Goal: Task Accomplishment & Management: Manage account settings

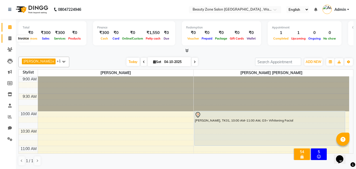
click at [12, 37] on span at bounding box center [9, 39] width 9 height 6
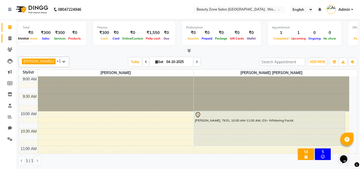
select select "4568"
select select "service"
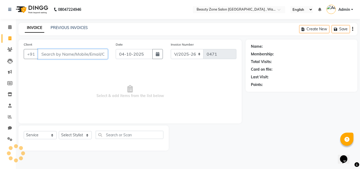
click at [87, 55] on input "Client" at bounding box center [73, 54] width 70 height 10
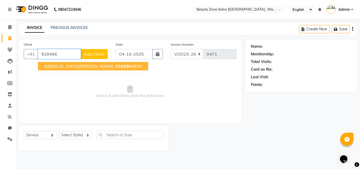
click at [115, 67] on span "928496" at bounding box center [123, 66] width 16 height 5
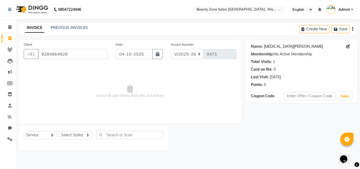
click at [287, 46] on link "Nikita Ajay Bansode" at bounding box center [293, 47] width 59 height 6
click at [88, 58] on input "9284964929" at bounding box center [73, 54] width 70 height 10
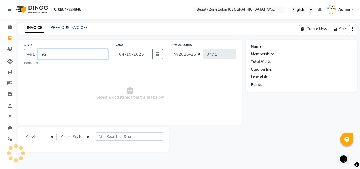
type input "9"
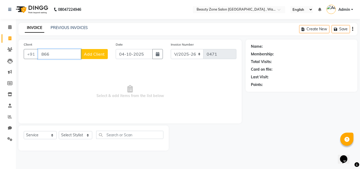
click at [60, 53] on input "866" at bounding box center [59, 54] width 43 height 10
type input "8"
type input "H"
click at [97, 54] on input "Client" at bounding box center [73, 54] width 70 height 10
click at [61, 56] on input "99605" at bounding box center [59, 54] width 43 height 10
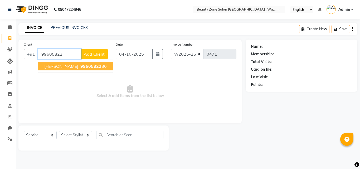
click at [69, 62] on ngb-typeahead-window "Archana Bagade 99605822 80" at bounding box center [76, 66] width 76 height 13
click at [70, 63] on button "Archana Bagade 99605822 80" at bounding box center [75, 66] width 75 height 8
type input "9960582280"
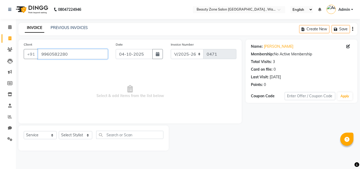
click at [70, 53] on input "9960582280" at bounding box center [73, 54] width 70 height 10
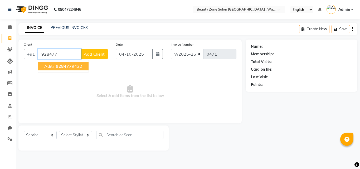
click at [74, 68] on ngb-highlight "928477 9432" at bounding box center [68, 66] width 27 height 5
type input "9284779432"
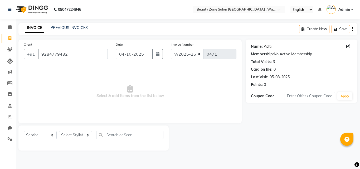
click at [264, 47] on link "Aditi" at bounding box center [268, 47] width 8 height 6
click at [76, 51] on input "9284779432" at bounding box center [73, 54] width 70 height 10
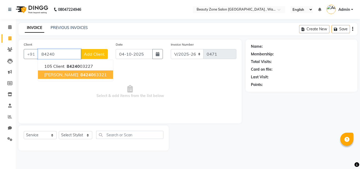
click at [55, 73] on span "[PERSON_NAME]" at bounding box center [61, 74] width 34 height 5
type input "8424063321"
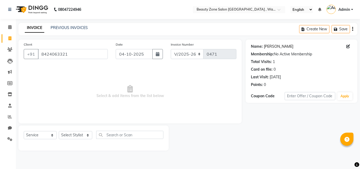
click at [273, 44] on link "[PERSON_NAME]" at bounding box center [279, 47] width 30 height 6
click at [68, 54] on input "8424063321" at bounding box center [73, 54] width 70 height 10
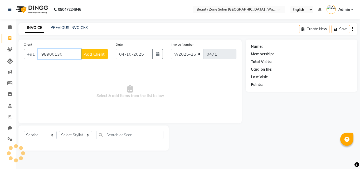
click at [63, 55] on input "98900130" at bounding box center [59, 54] width 43 height 10
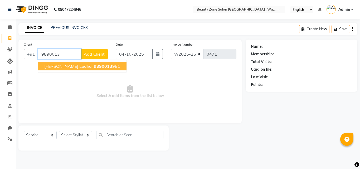
click at [70, 68] on span "Aprajita Ludha" at bounding box center [67, 66] width 47 height 5
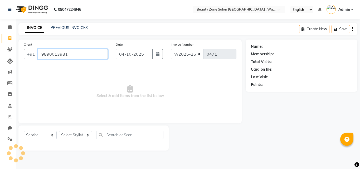
type input "9890013981"
click at [76, 54] on input "9890013981" at bounding box center [73, 54] width 70 height 10
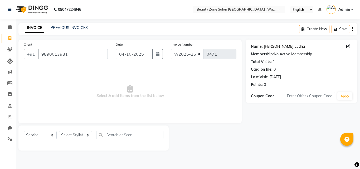
click at [280, 45] on link "Aprajita Ludha" at bounding box center [284, 47] width 41 height 6
click at [68, 54] on input "9890013981" at bounding box center [73, 54] width 70 height 10
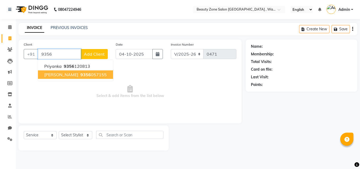
click at [81, 78] on button "Arfa Musami 9356 057155" at bounding box center [75, 74] width 75 height 8
type input "9356057155"
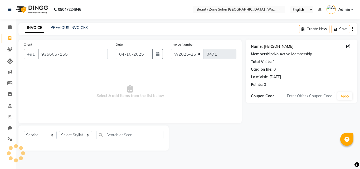
click at [277, 44] on link "Arfa Musami" at bounding box center [279, 47] width 30 height 6
click at [74, 56] on input "9356057155" at bounding box center [73, 54] width 70 height 10
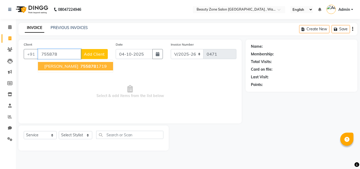
click at [70, 62] on button "Sana Shaikh 755878 1719" at bounding box center [75, 66] width 75 height 8
type input "7558781719"
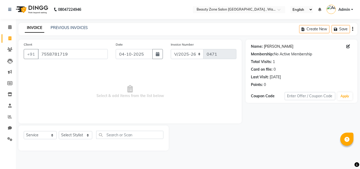
click at [269, 49] on link "Sana Shaikh" at bounding box center [279, 47] width 30 height 6
click at [88, 56] on input "7558781719" at bounding box center [73, 54] width 70 height 10
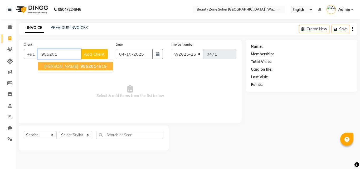
click at [91, 67] on ngb-highlight "955201 4919" at bounding box center [92, 66] width 27 height 5
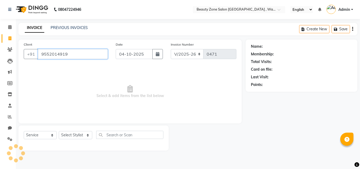
type input "9552014919"
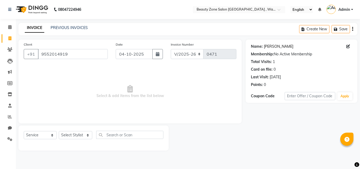
click at [276, 48] on link "Nisar Shaikh" at bounding box center [279, 47] width 30 height 6
click at [74, 55] on input "9552014919" at bounding box center [73, 54] width 70 height 10
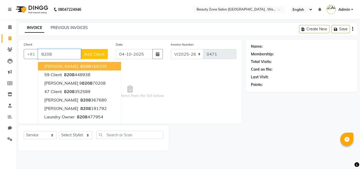
click at [80, 66] on span "8208" at bounding box center [85, 66] width 11 height 5
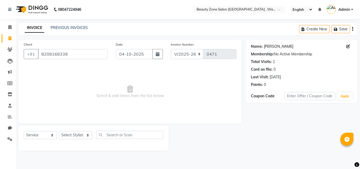
click at [284, 45] on link "[PERSON_NAME]" at bounding box center [279, 47] width 30 height 6
click at [84, 53] on input "8208168339" at bounding box center [73, 54] width 70 height 10
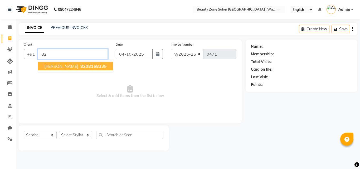
type input "8"
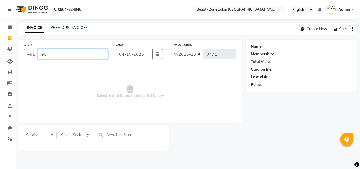
type input "9"
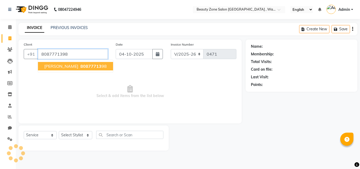
type input "8087771398"
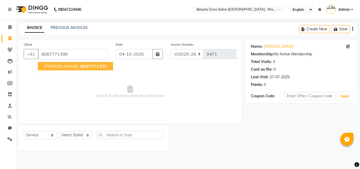
click at [80, 66] on span "80877713" at bounding box center [90, 66] width 21 height 5
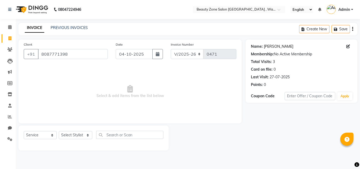
click at [271, 46] on link "Darshna" at bounding box center [279, 47] width 30 height 6
click at [97, 49] on input "8087771398" at bounding box center [73, 54] width 70 height 10
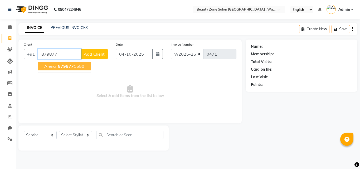
click at [67, 67] on span "879877" at bounding box center [66, 66] width 16 height 5
type input "8798771550"
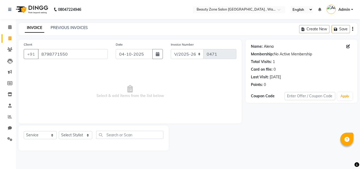
click at [269, 45] on link "Alena" at bounding box center [269, 47] width 10 height 6
click at [73, 57] on input "8798771550" at bounding box center [73, 54] width 70 height 10
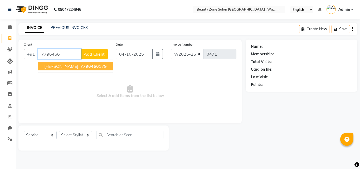
click at [96, 63] on button "Veena Wadke 7796466 179" at bounding box center [75, 66] width 75 height 8
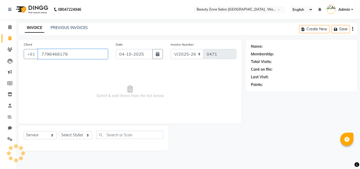
type input "7796466179"
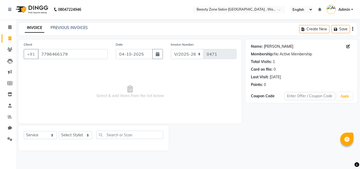
click at [277, 46] on link "Veena Wadke" at bounding box center [279, 47] width 30 height 6
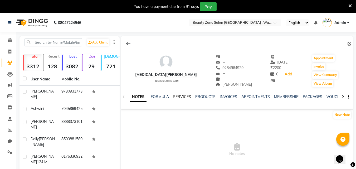
click at [181, 97] on link "SERVICES" at bounding box center [182, 96] width 18 height 5
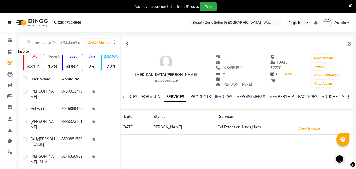
click at [8, 50] on icon at bounding box center [9, 52] width 3 height 4
select select "service"
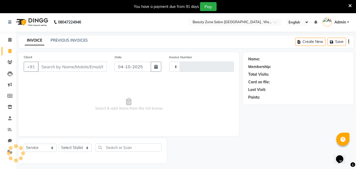
type input "0471"
select select "4568"
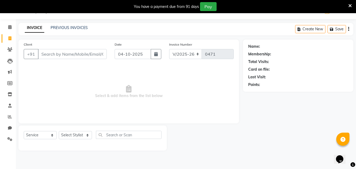
click at [79, 53] on input "Client" at bounding box center [72, 54] width 69 height 10
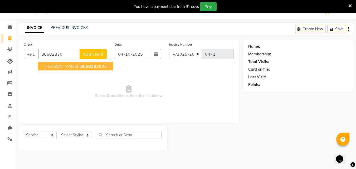
click at [77, 65] on span "Anawara Qureshi" at bounding box center [61, 66] width 34 height 5
type input "8668283093"
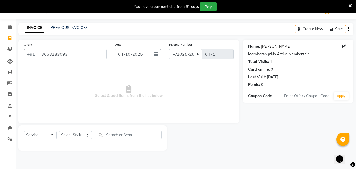
click at [271, 46] on link "Anawara Qureshi" at bounding box center [276, 47] width 30 height 6
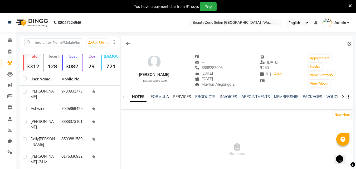
click at [184, 95] on link "SERVICES" at bounding box center [182, 96] width 18 height 5
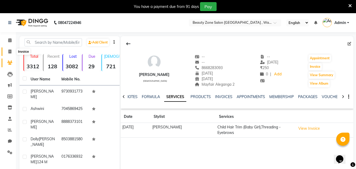
click at [10, 50] on icon at bounding box center [9, 52] width 3 height 4
select select "service"
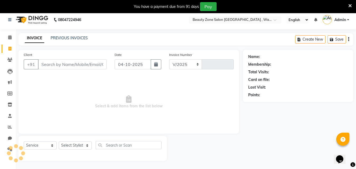
select select "4568"
type input "0471"
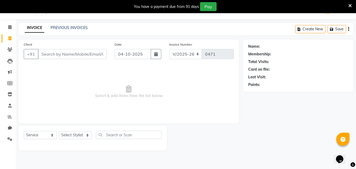
click at [82, 56] on input "Client" at bounding box center [72, 54] width 69 height 10
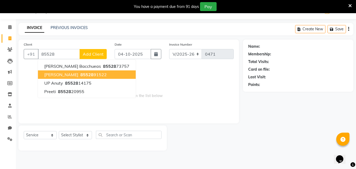
click at [87, 73] on span "85528" at bounding box center [86, 74] width 13 height 5
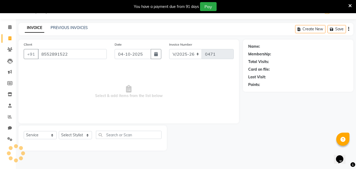
type input "8552891522"
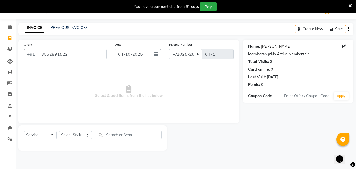
click at [280, 47] on link "Wasia Sayyed" at bounding box center [276, 47] width 30 height 6
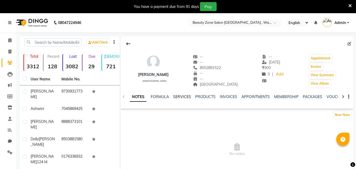
click at [180, 97] on link "SERVICES" at bounding box center [182, 96] width 18 height 5
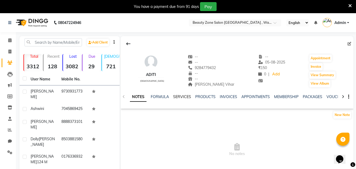
click at [182, 96] on link "SERVICES" at bounding box center [182, 96] width 18 height 5
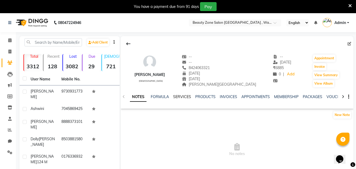
click at [183, 98] on link "SERVICES" at bounding box center [182, 96] width 18 height 5
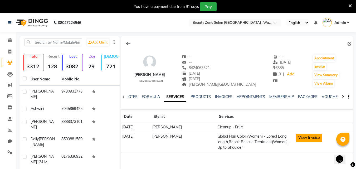
click at [315, 134] on button "View Invoice" at bounding box center [309, 138] width 26 height 8
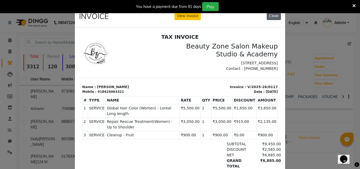
click at [273, 16] on button "Close" at bounding box center [274, 16] width 14 height 8
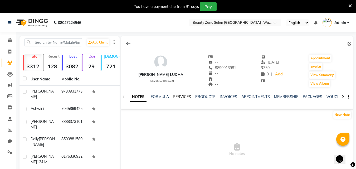
click at [185, 96] on link "SERVICES" at bounding box center [182, 96] width 18 height 5
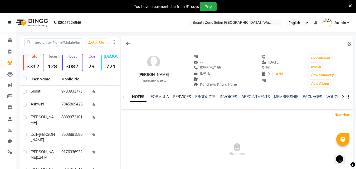
click at [186, 95] on link "SERVICES" at bounding box center [182, 96] width 18 height 5
click at [185, 95] on link "SERVICES" at bounding box center [182, 96] width 18 height 5
click at [183, 96] on link "SERVICES" at bounding box center [182, 96] width 18 height 5
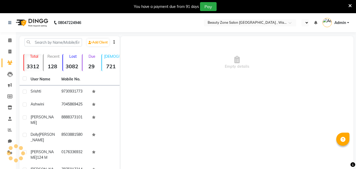
select select "en"
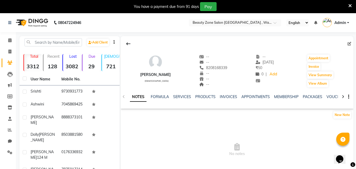
click at [186, 93] on div "NOTES FORMULA SERVICES PRODUCTS INVOICES APPOINTMENTS MEMBERSHIP PACKAGES VOUCH…" at bounding box center [237, 97] width 233 height 18
click at [182, 98] on link "SERVICES" at bounding box center [182, 96] width 18 height 5
click at [185, 98] on link "SERVICES" at bounding box center [182, 96] width 18 height 5
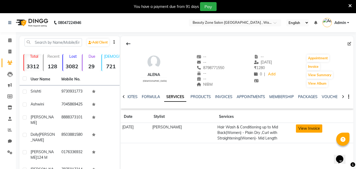
click at [307, 131] on button "View Invoice" at bounding box center [309, 128] width 26 height 8
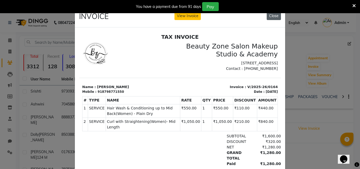
click at [270, 17] on button "Close" at bounding box center [274, 16] width 14 height 8
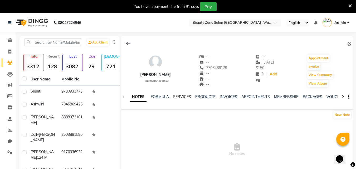
click at [183, 95] on link "SERVICES" at bounding box center [182, 96] width 18 height 5
